Goal: Information Seeking & Learning: Learn about a topic

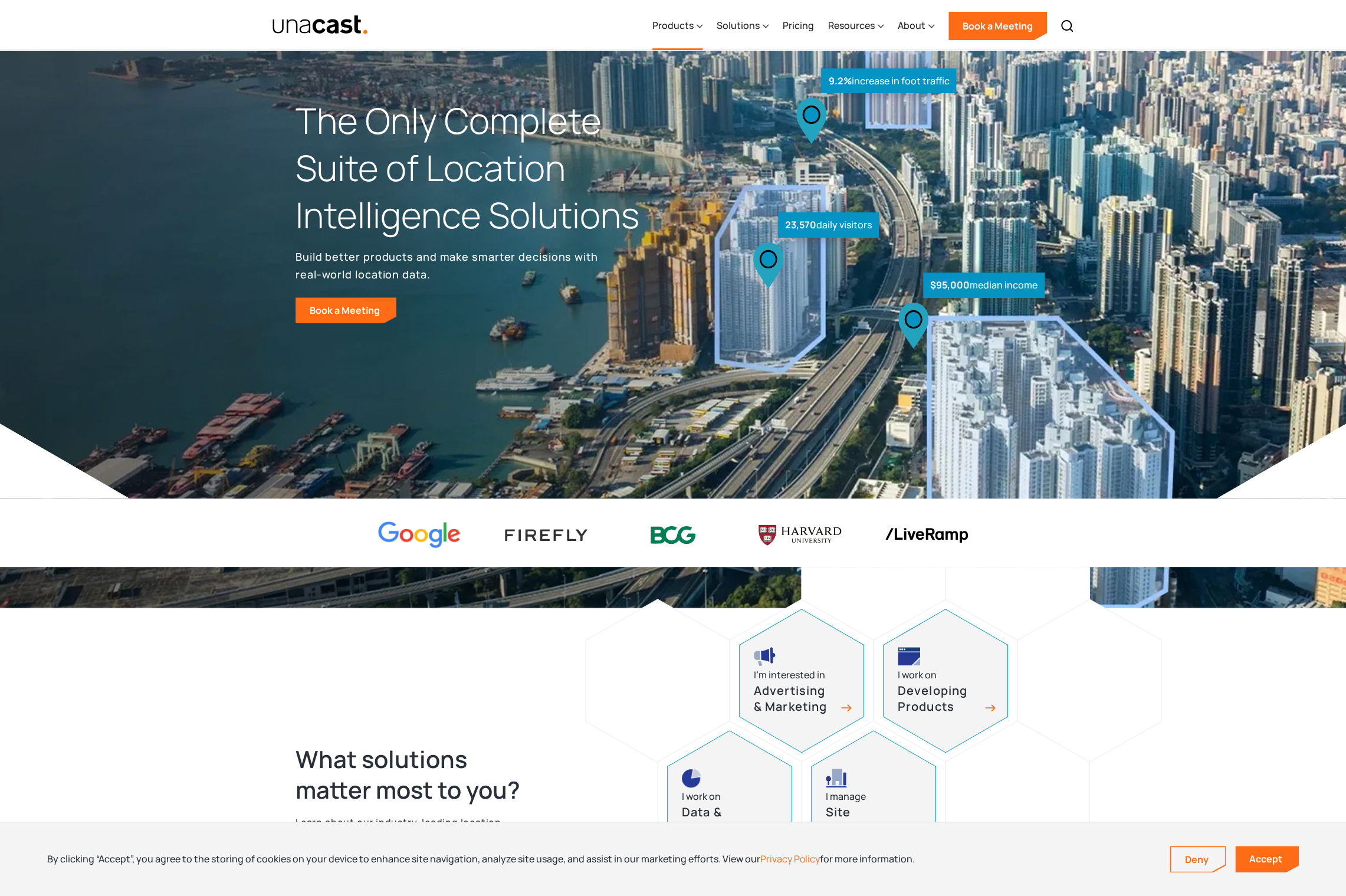
click at [672, 23] on div "Products" at bounding box center [673, 25] width 41 height 14
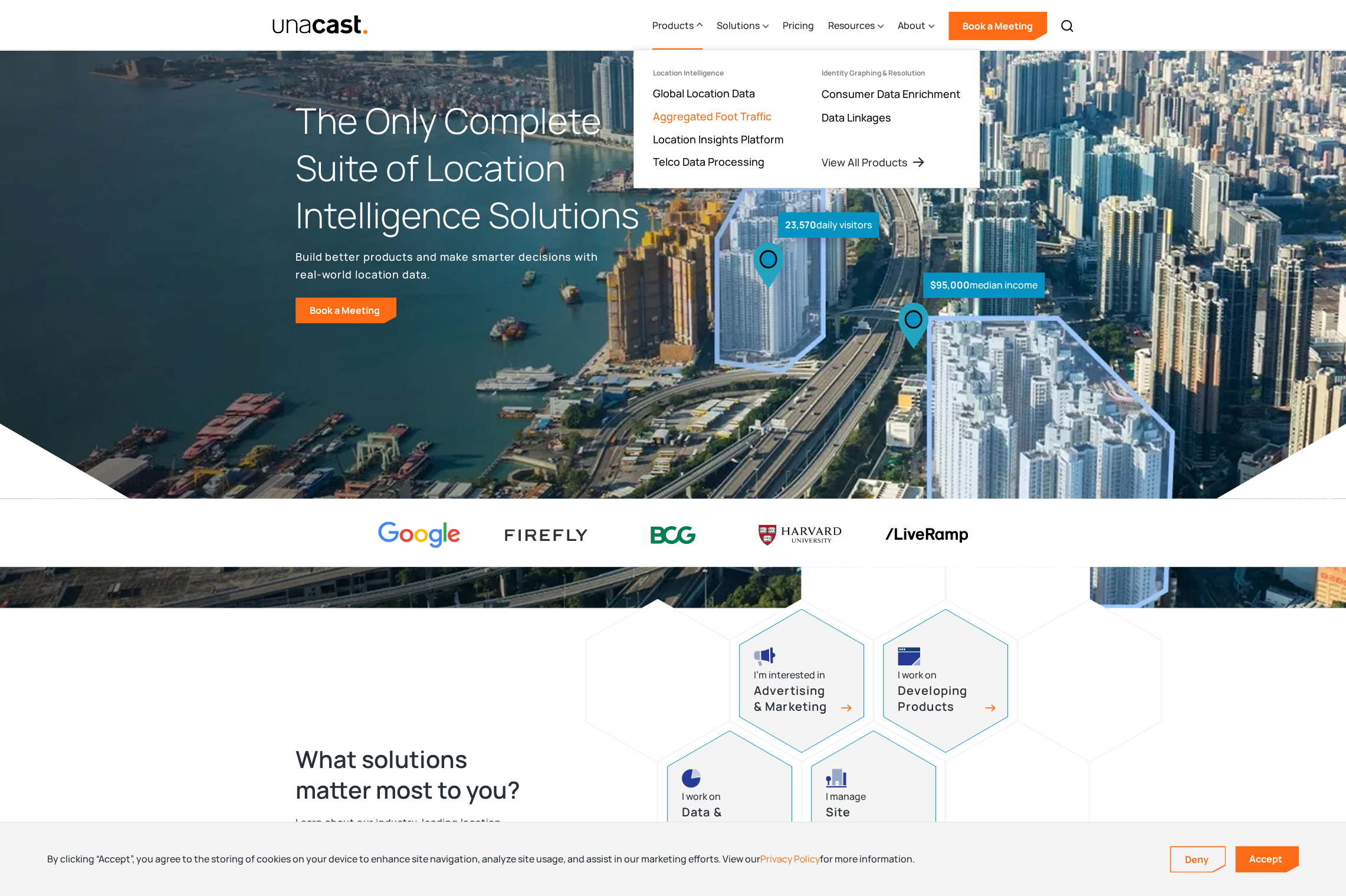
click at [701, 118] on link "Aggregated Foot Traffic" at bounding box center [713, 116] width 119 height 14
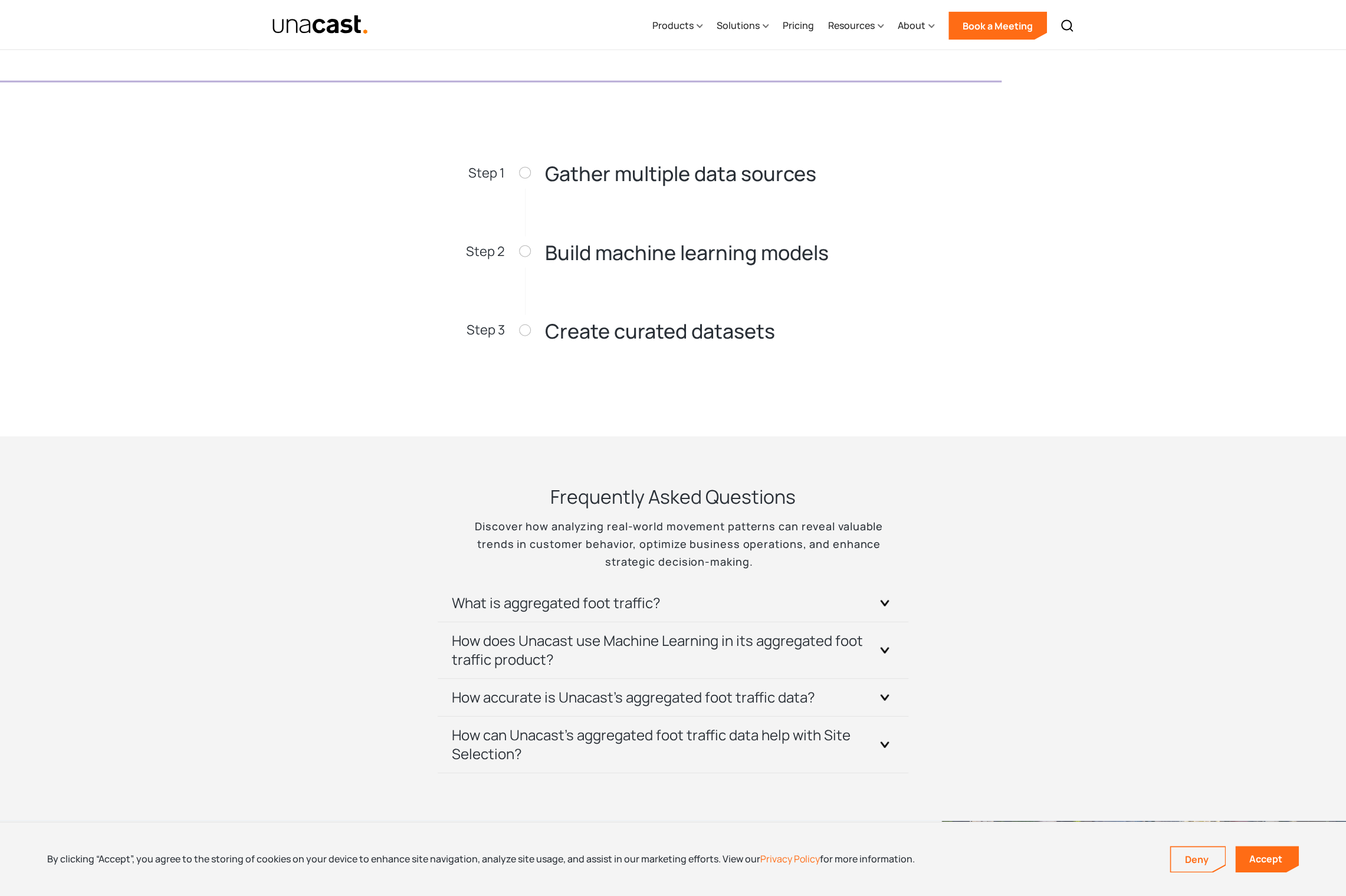
scroll to position [2044, 0]
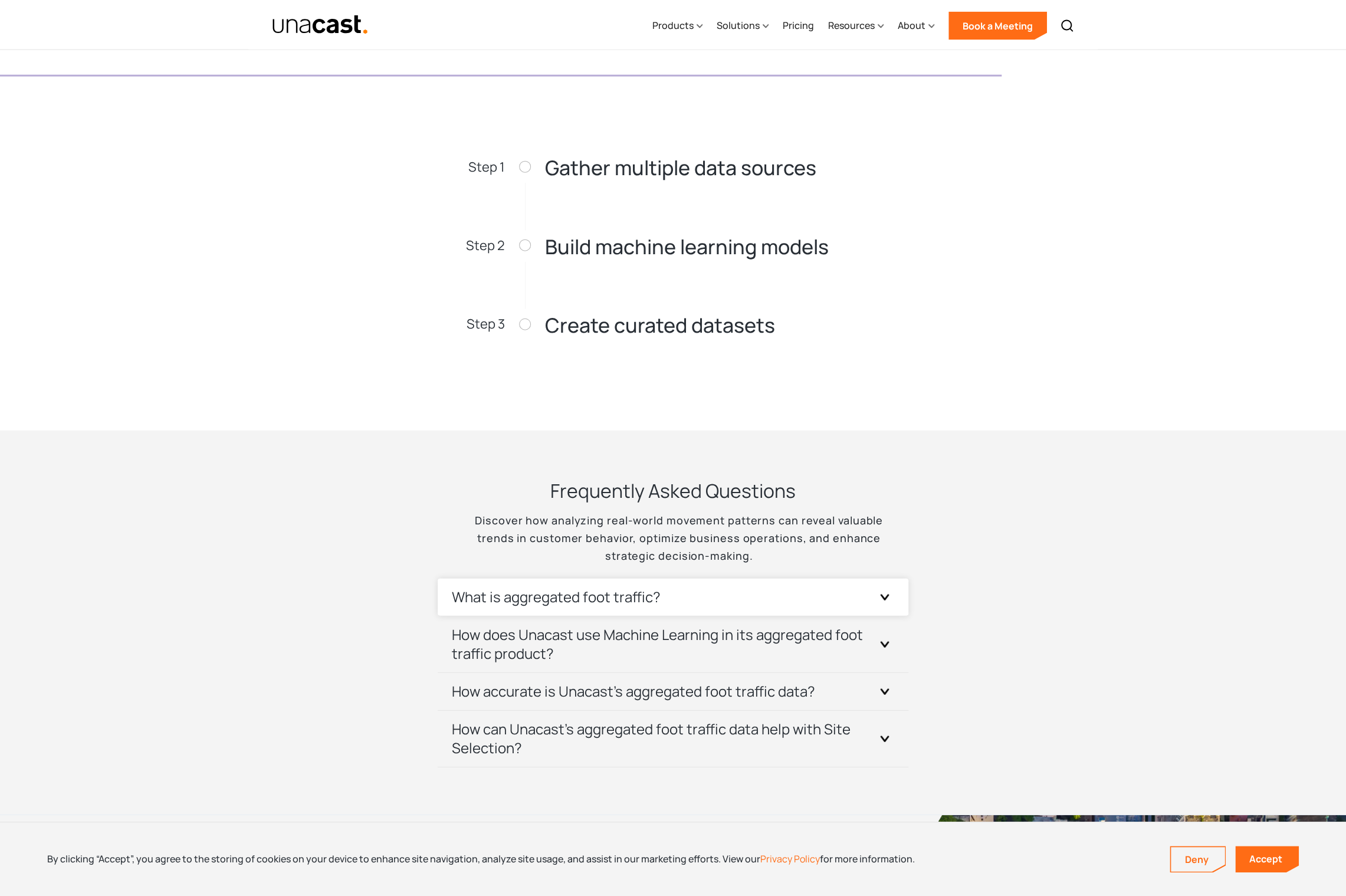
click at [618, 594] on h3 "What is aggregated foot traffic?" at bounding box center [556, 597] width 209 height 19
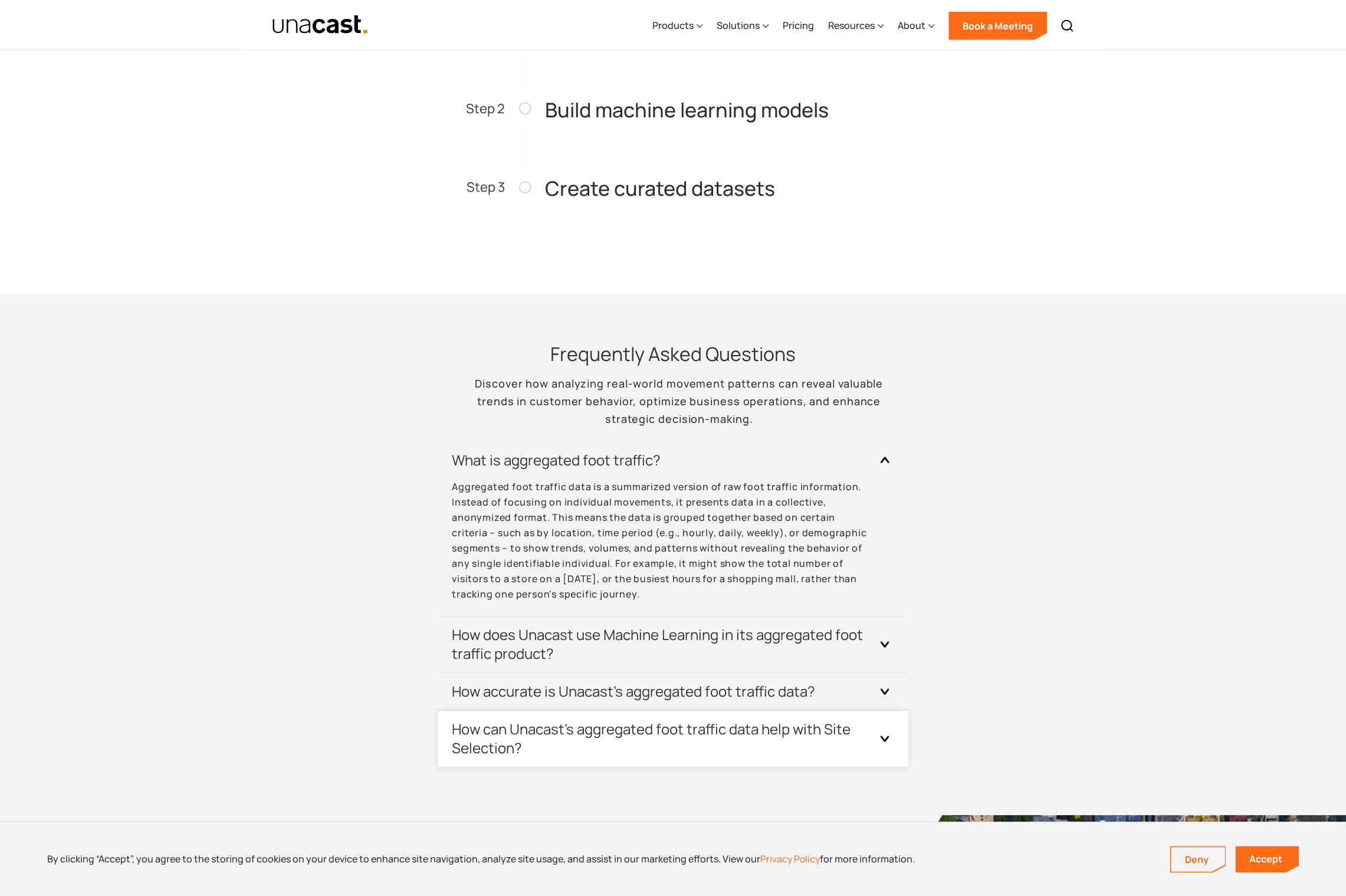
scroll to position [2181, 0]
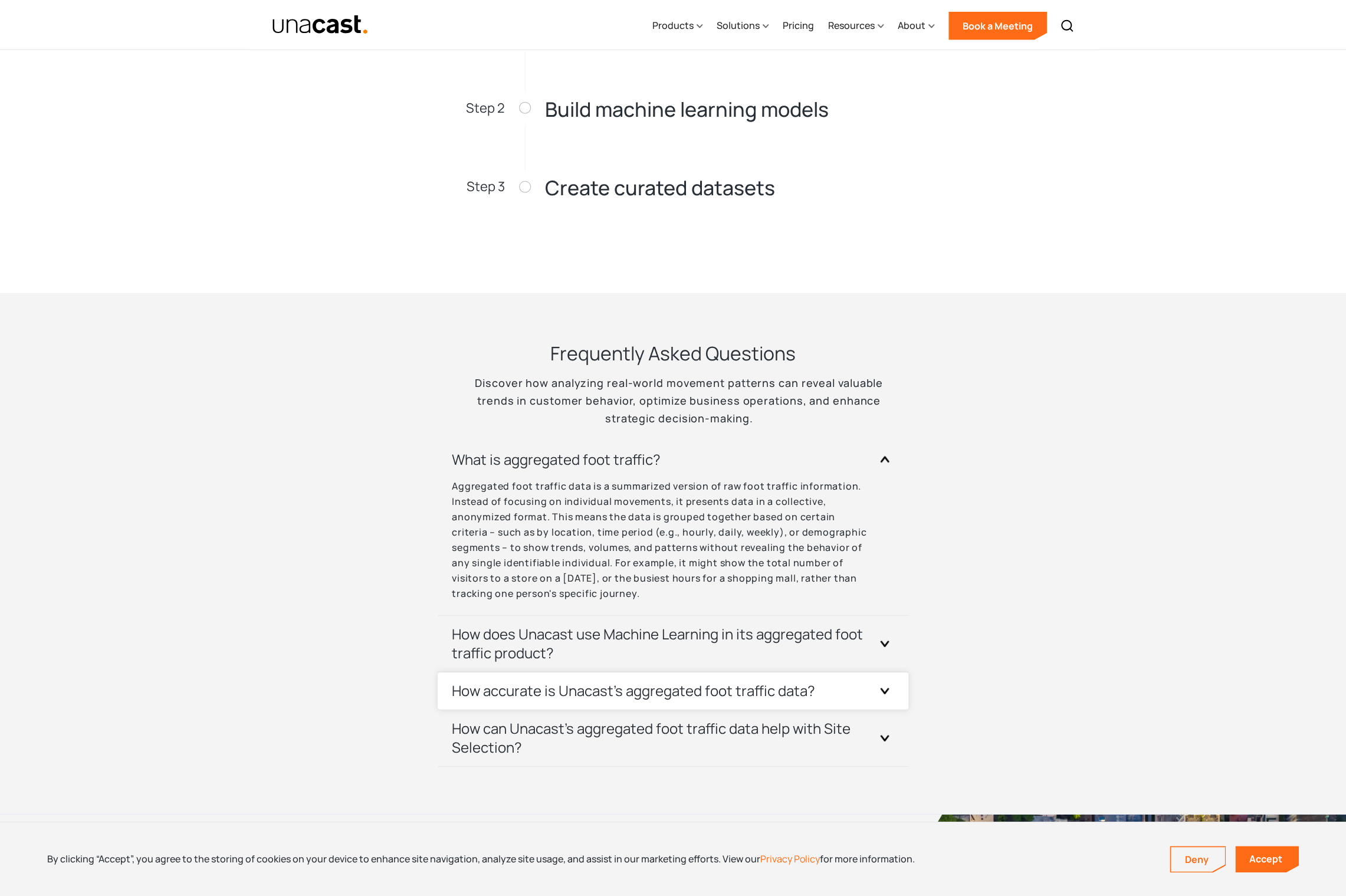
click at [484, 688] on h3 "How accurate is Unacast's aggregated foot traffic data?" at bounding box center [633, 690] width 364 height 19
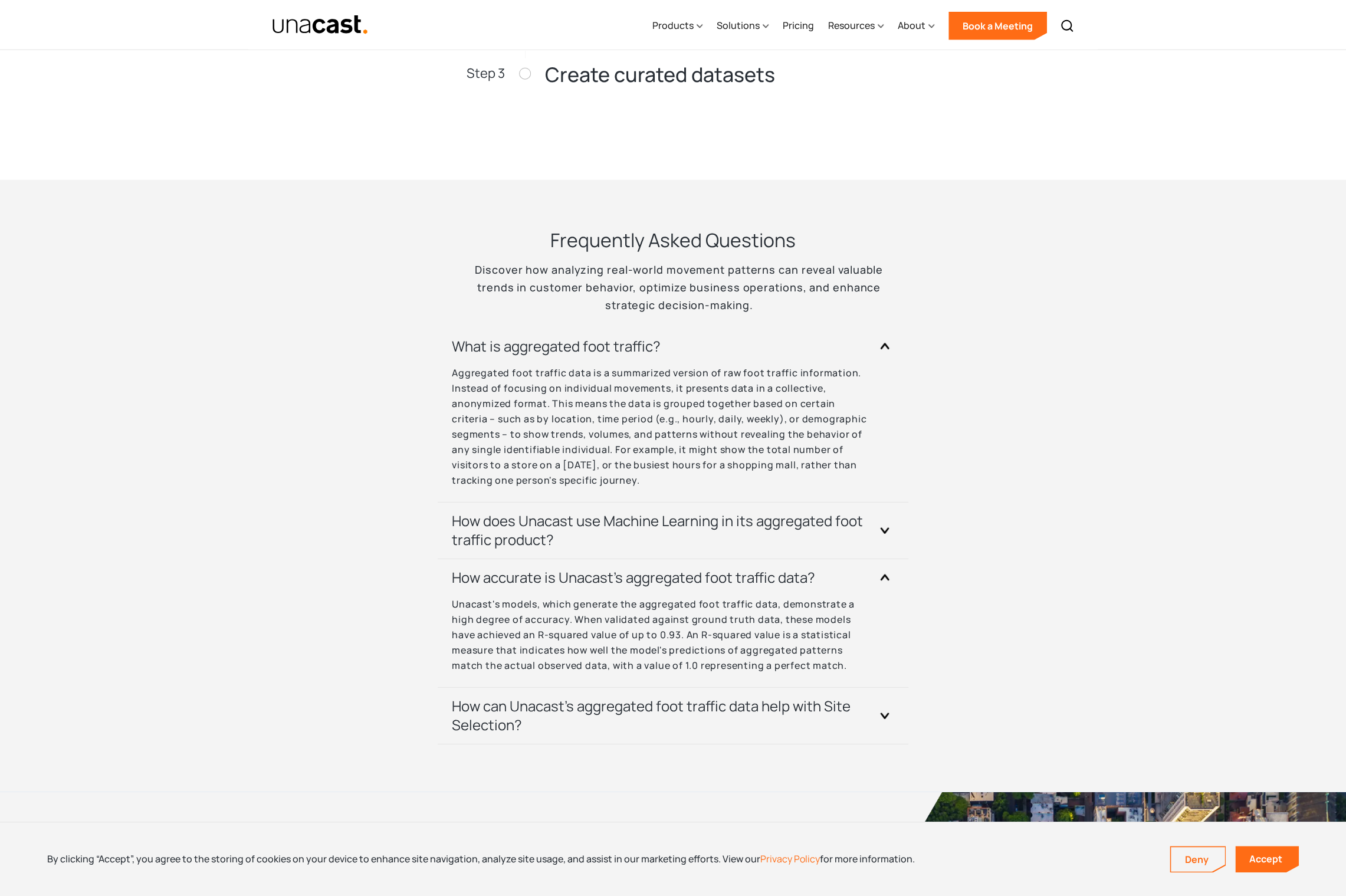
scroll to position [2299, 0]
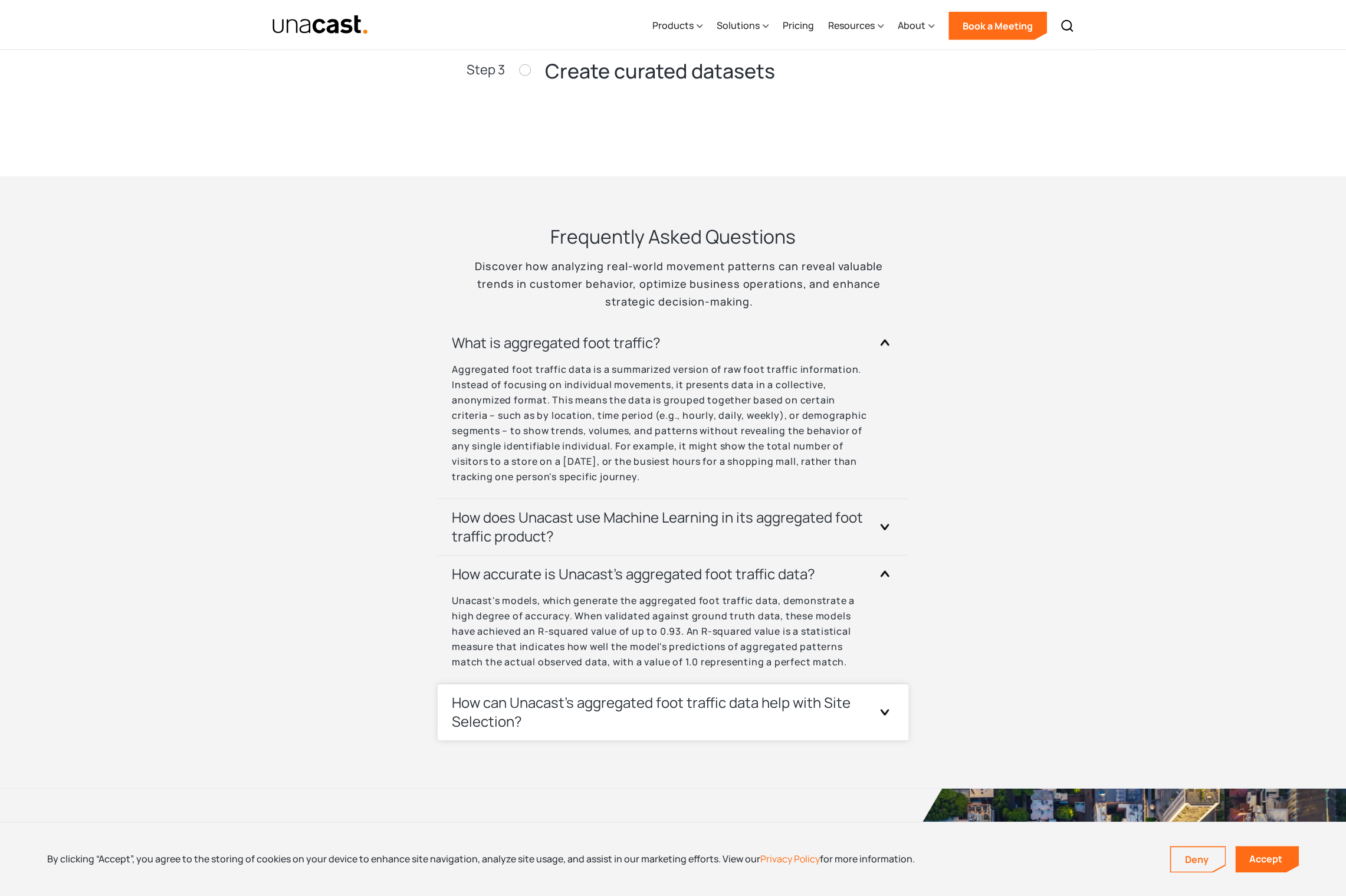
click at [525, 702] on h3 "How can Unacast's aggregated foot traffic data help with Site Selection?" at bounding box center [658, 712] width 414 height 38
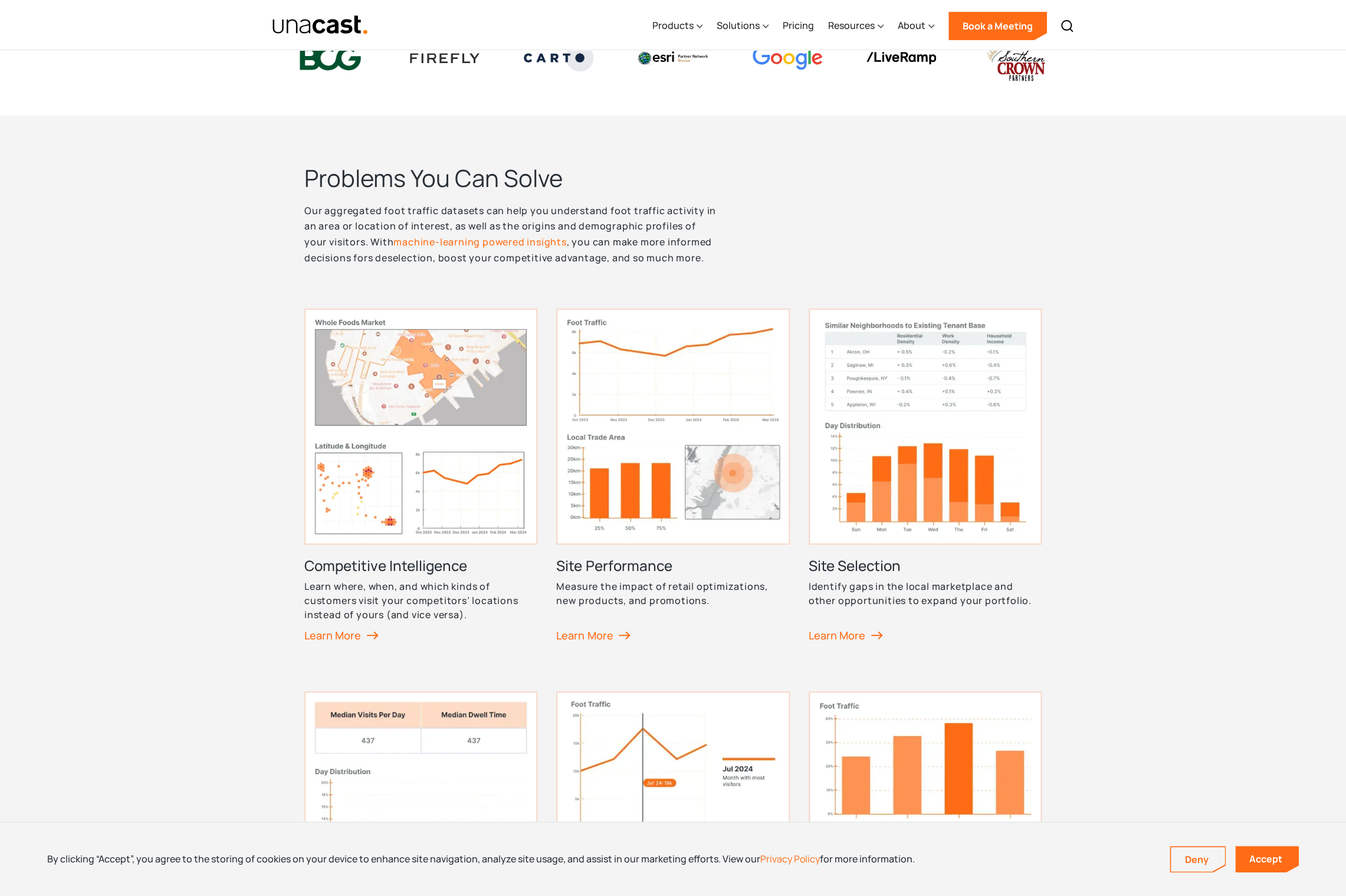
scroll to position [311, 0]
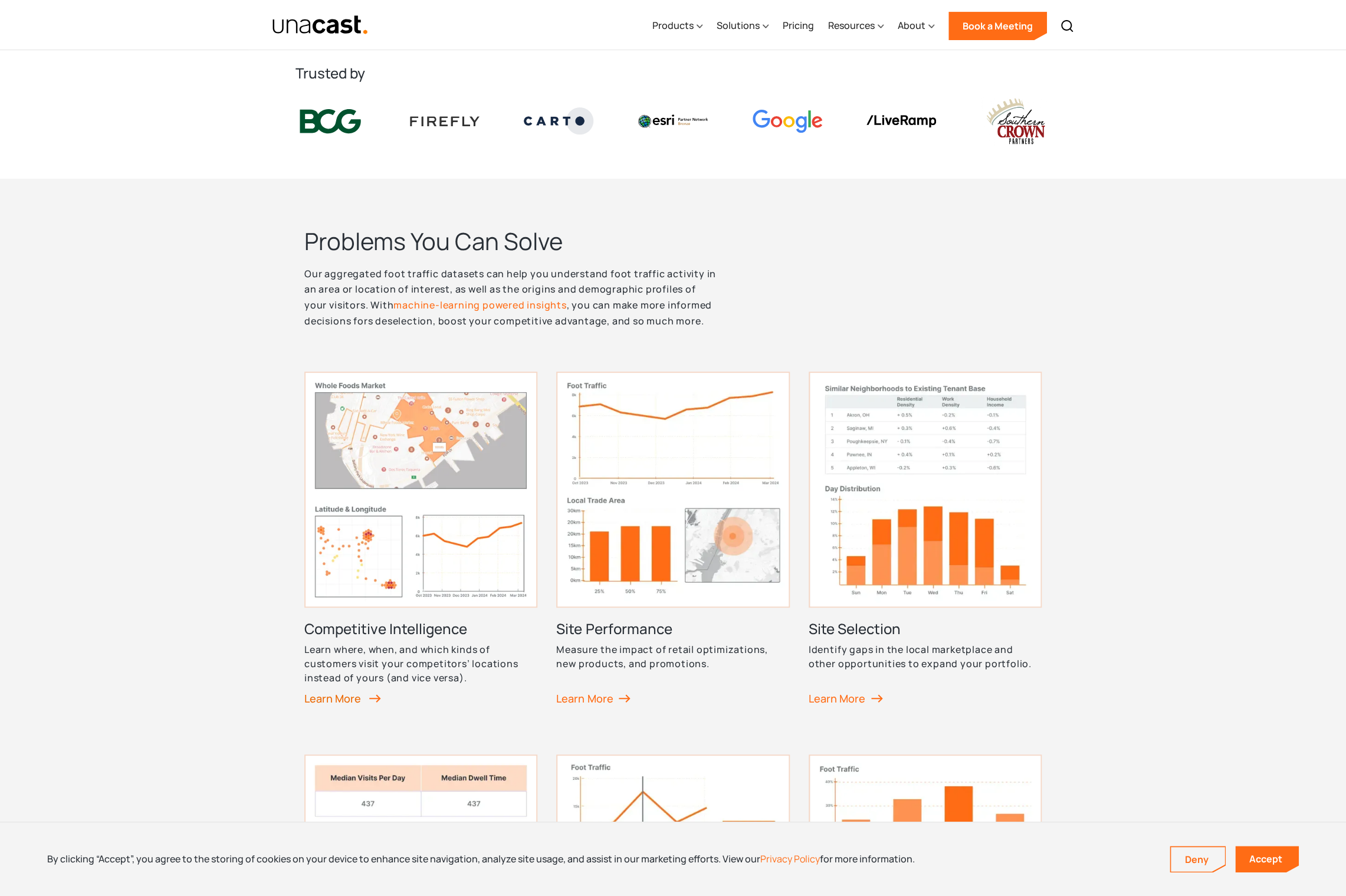
click at [353, 698] on div "Learn More" at bounding box center [342, 698] width 77 height 18
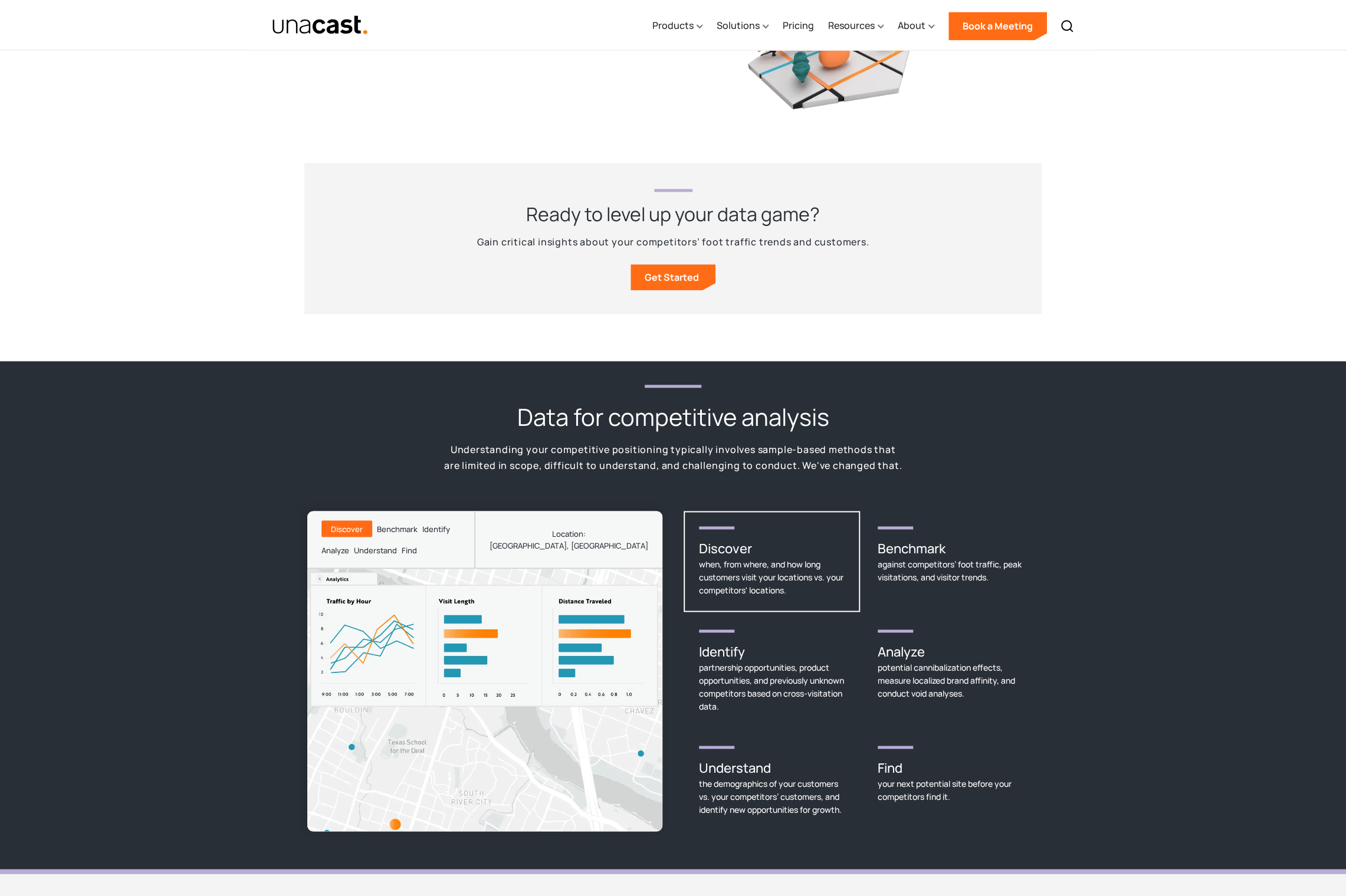
scroll to position [1341, 0]
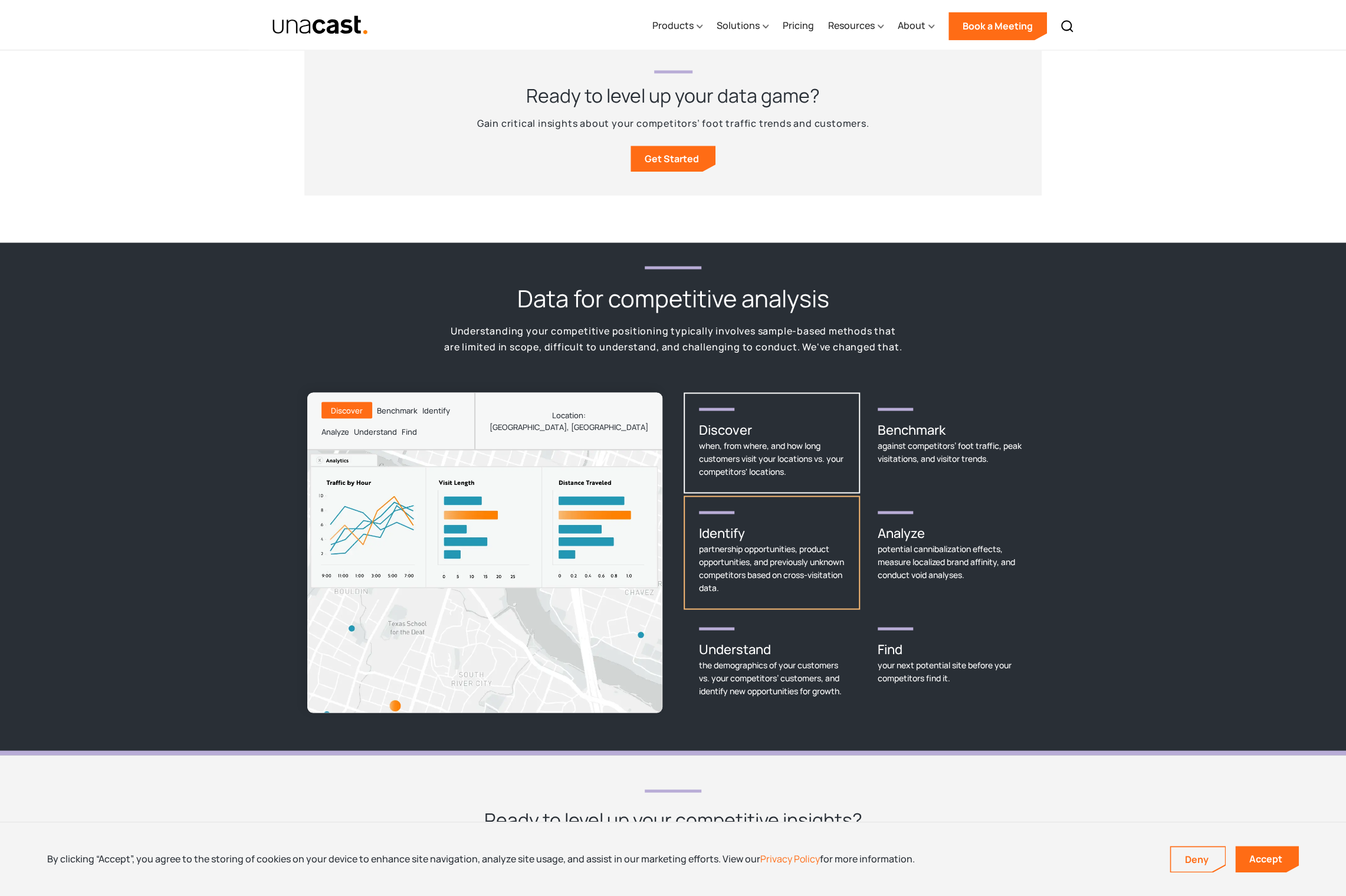
click at [743, 542] on div "partnership opportunities, product opportunities, and previously unknown compet…" at bounding box center [771, 568] width 146 height 52
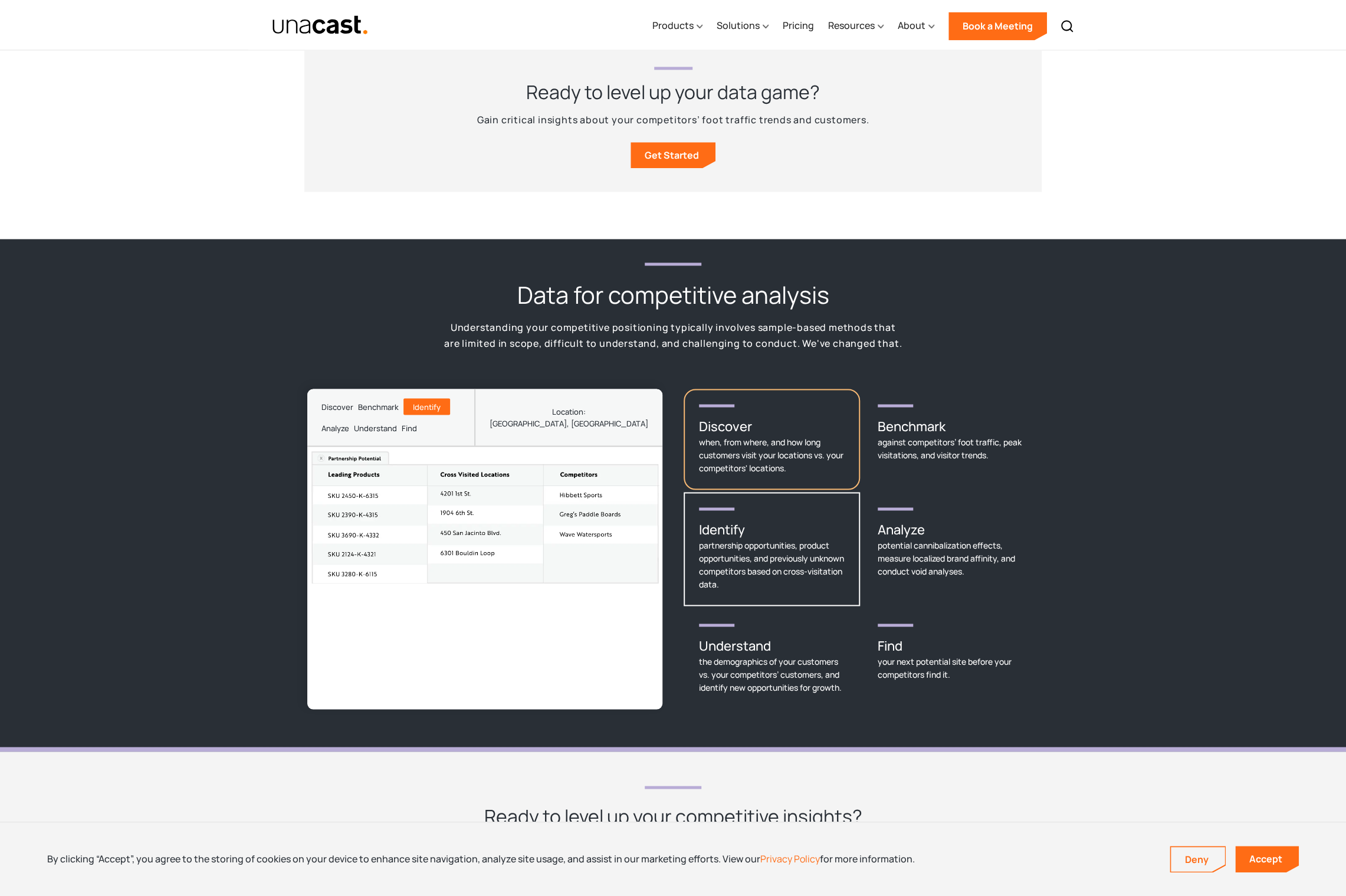
scroll to position [1344, 0]
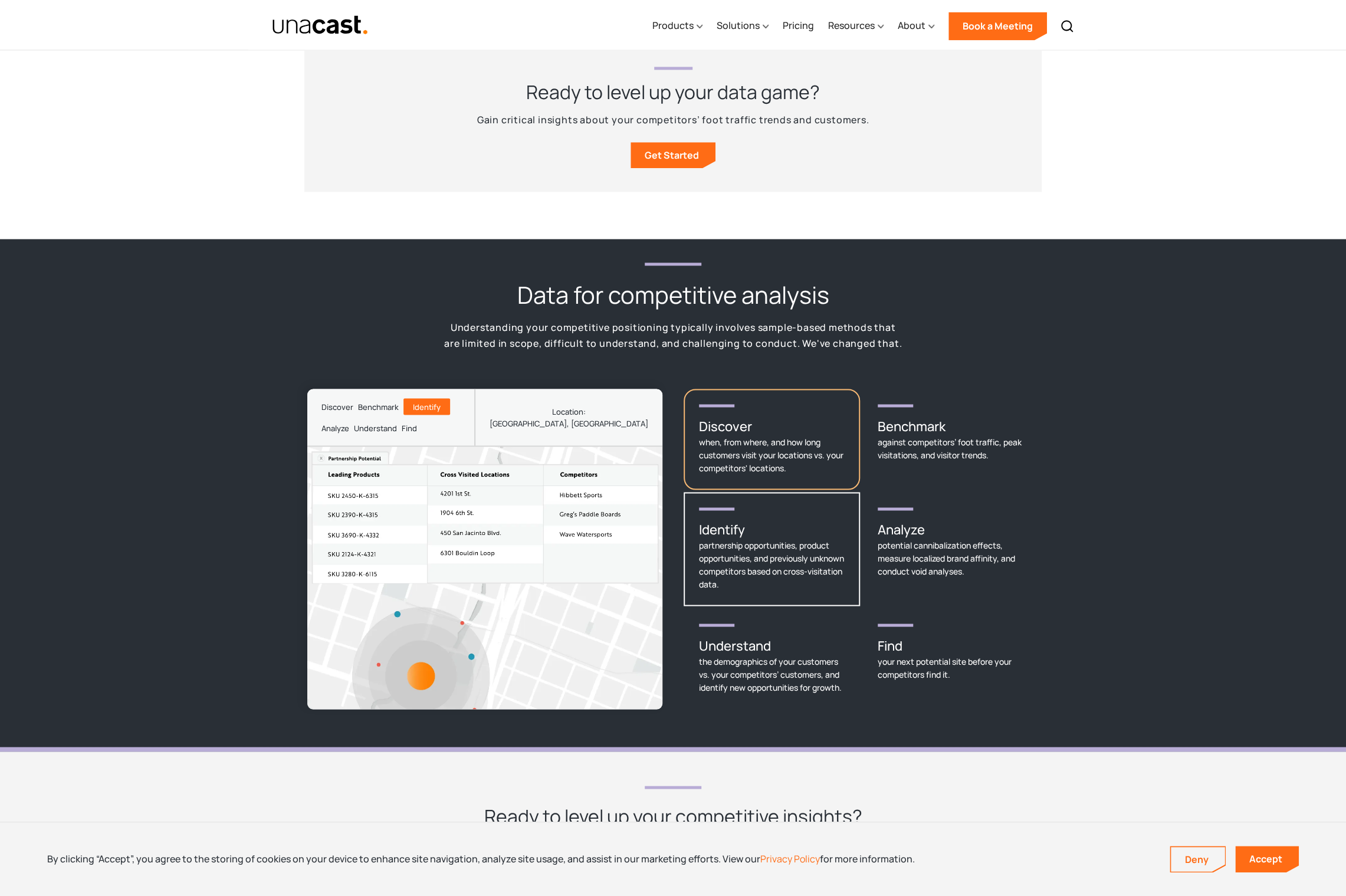
click at [773, 435] on div "when, from where, and how long customers visit your locations vs. your competit…" at bounding box center [771, 454] width 146 height 39
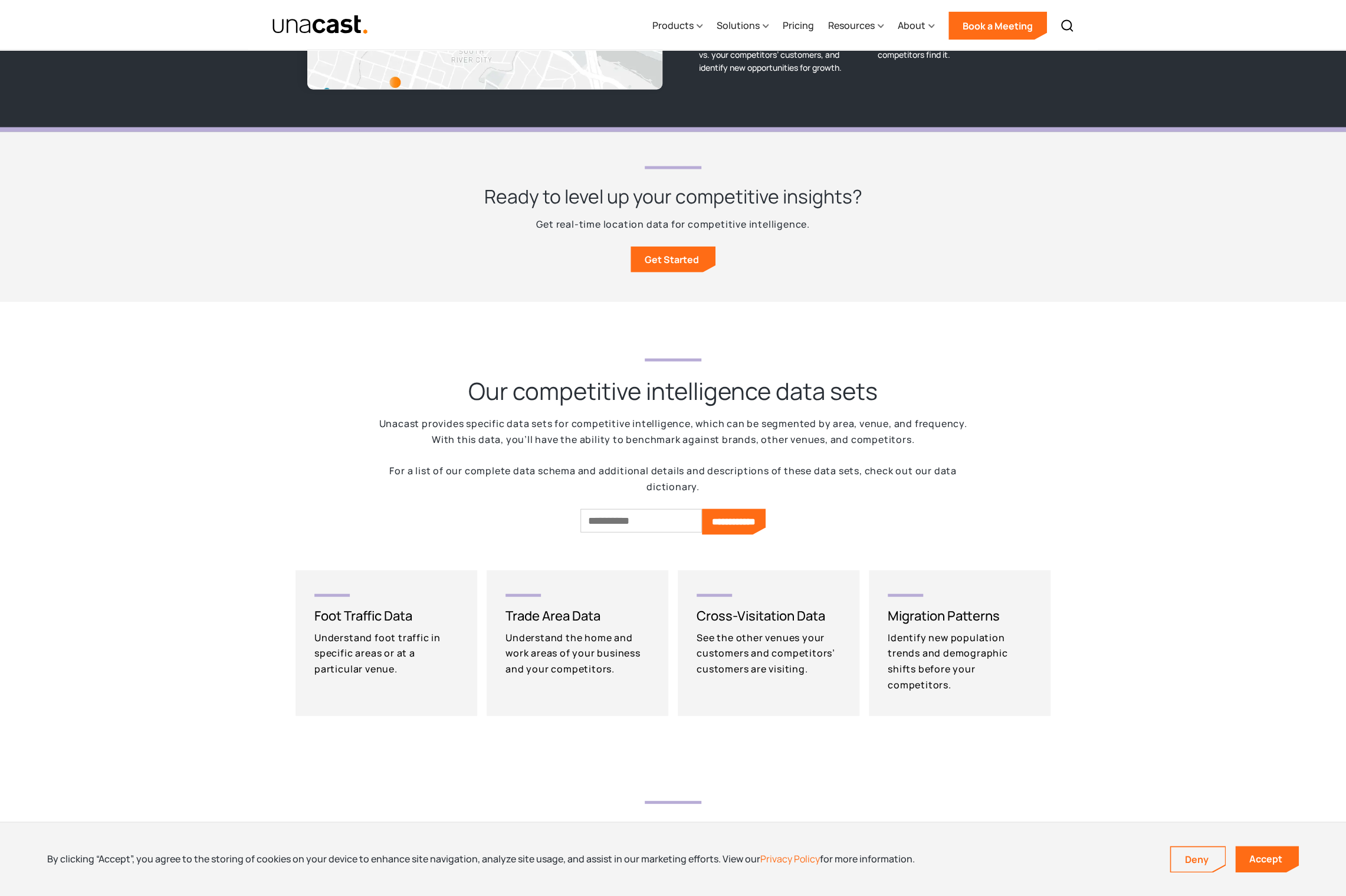
scroll to position [2351, 0]
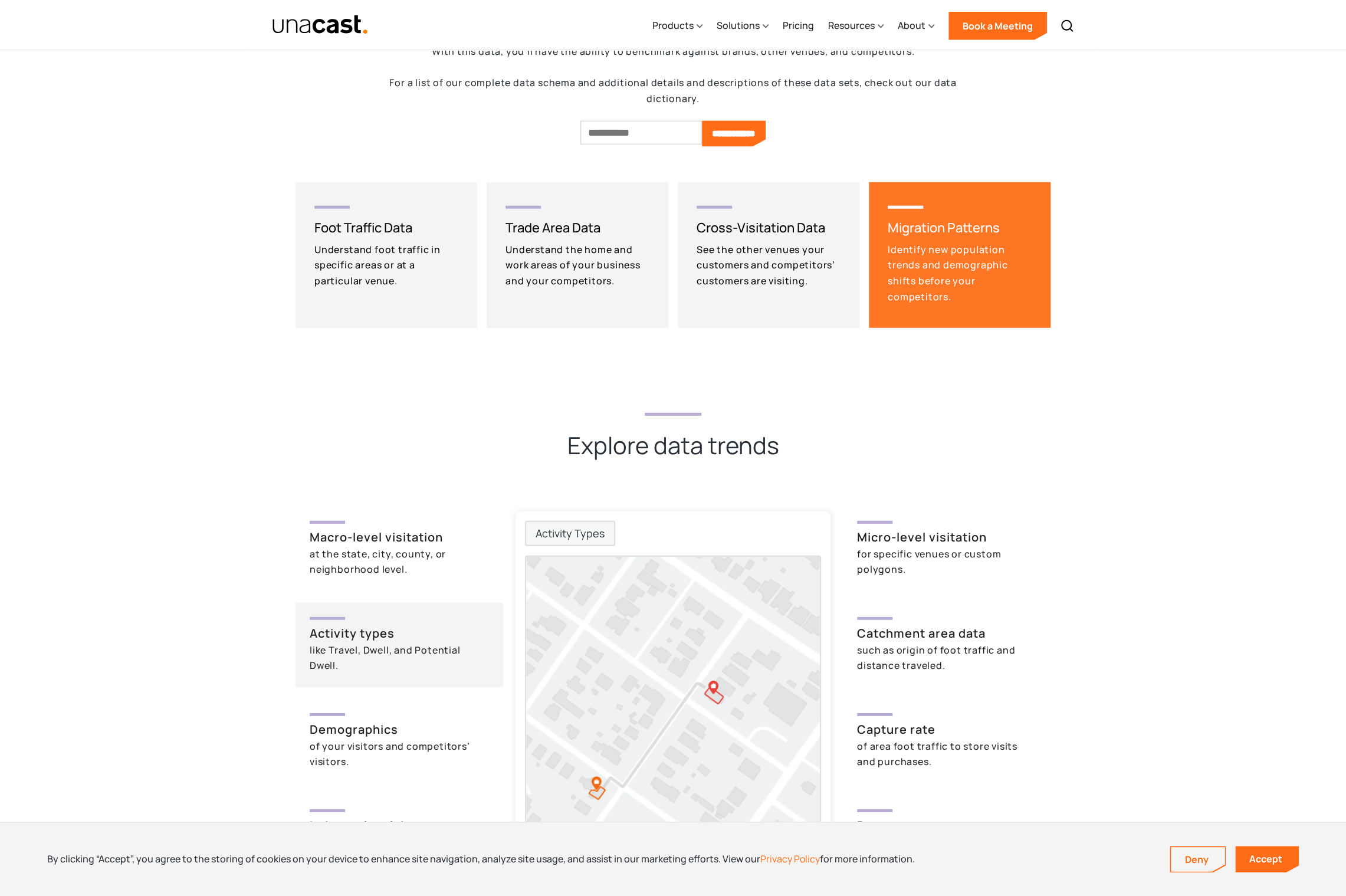
click at [950, 286] on div "Identify new population trends and demographic shifts before your competitors." at bounding box center [962, 273] width 148 height 63
